Goal: Transaction & Acquisition: Purchase product/service

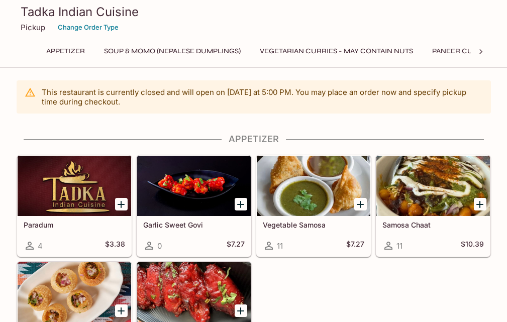
click at [481, 50] on icon at bounding box center [480, 51] width 3 height 5
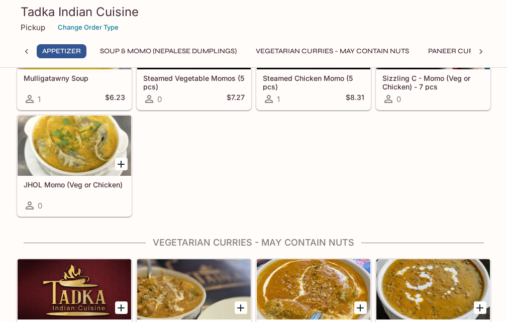
scroll to position [553, 0]
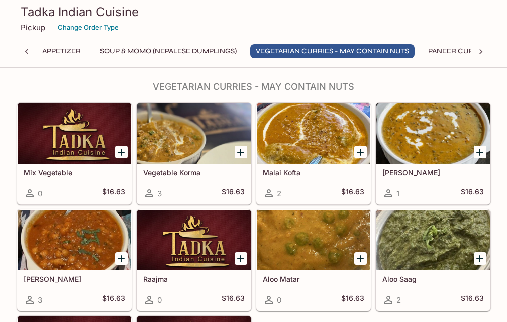
click at [24, 46] on div at bounding box center [27, 51] width 20 height 15
click at [478, 48] on icon at bounding box center [481, 52] width 10 height 10
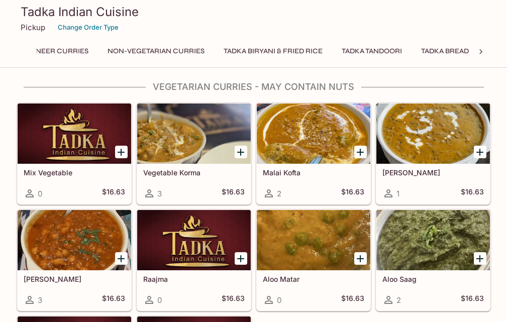
scroll to position [0, 434]
click at [481, 47] on icon at bounding box center [481, 52] width 10 height 10
click at [481, 47] on div "Appetizer Soup & Momo (Nepalese Dumplings) Vegetarian Curries - may contain nut…" at bounding box center [254, 54] width 474 height 20
click at [429, 51] on button "Tadka Beverages" at bounding box center [432, 51] width 77 height 14
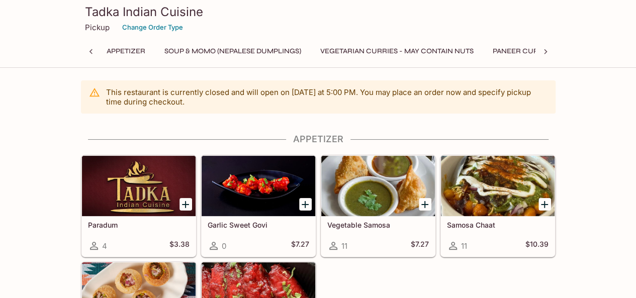
scroll to position [0, 4]
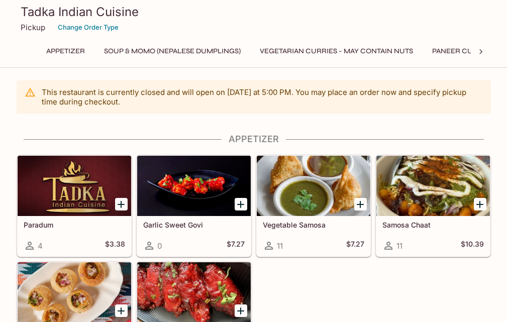
click at [117, 15] on h3 "Tadka Indian Cuisine" at bounding box center [254, 12] width 466 height 16
click at [90, 18] on h3 "Tadka Indian Cuisine" at bounding box center [254, 12] width 466 height 16
click at [61, 26] on button "Change Order Type" at bounding box center [88, 28] width 70 height 16
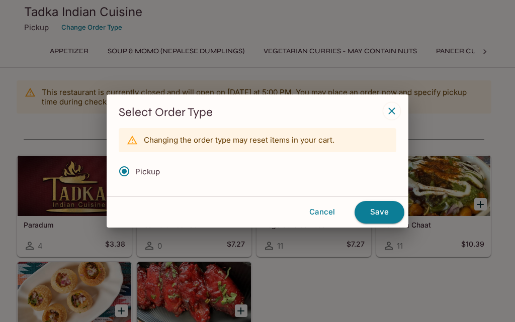
click at [393, 104] on button "button" at bounding box center [391, 111] width 17 height 17
